Goal: Use online tool/utility: Utilize a website feature to perform a specific function

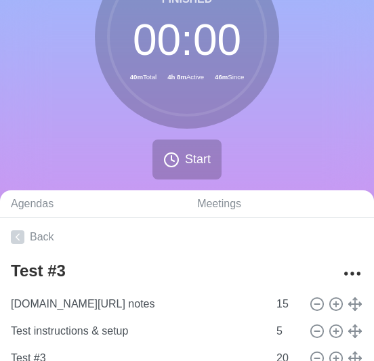
click at [131, 76] on circle at bounding box center [186, 36] width 157 height 157
click at [115, 136] on div "0 % Finished 00 : 00 40m Total 4h 8m Active 46m Since Start" at bounding box center [187, 67] width 374 height 246
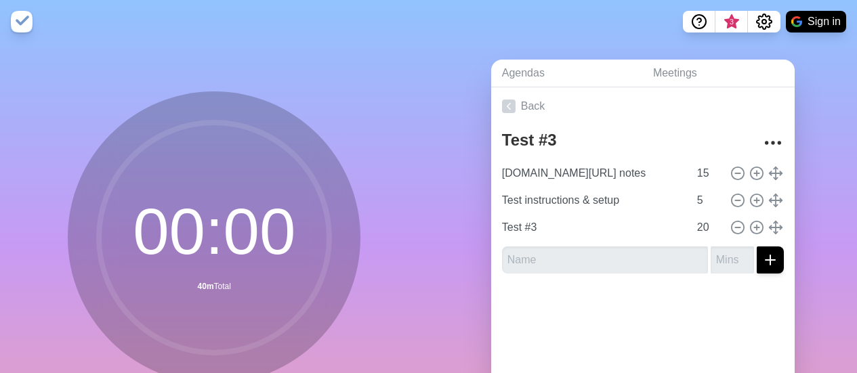
click at [376, 100] on div "00 : 00 40m Total Start" at bounding box center [214, 268] width 429 height 450
drag, startPoint x: 457, startPoint y: 81, endPoint x: 440, endPoint y: 77, distance: 16.6
click at [383, 81] on div "Agendas Meetings Back Test #3 [DOMAIN_NAME][URL] notes 15 Test instructions & s…" at bounding box center [643, 268] width 429 height 450
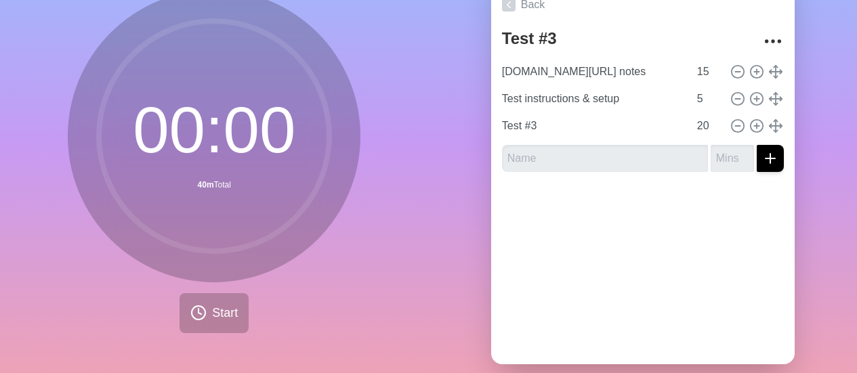
scroll to position [130, 0]
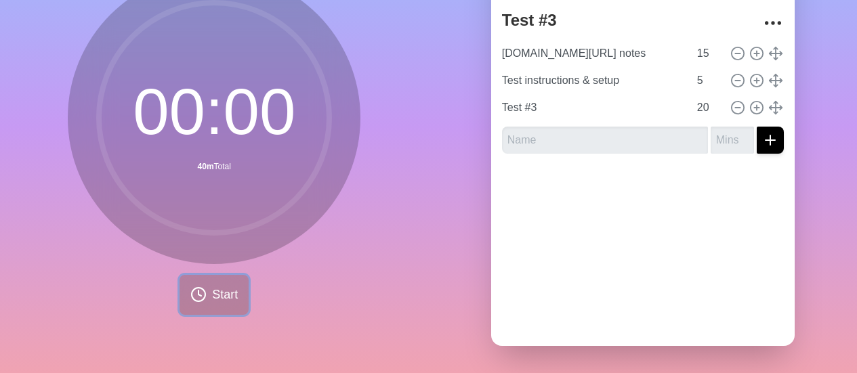
click at [219, 286] on span "Start" at bounding box center [225, 295] width 26 height 18
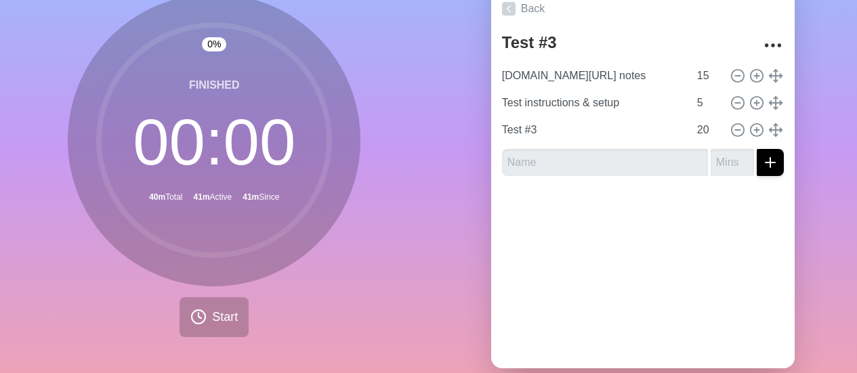
scroll to position [99, 0]
